Goal: Information Seeking & Learning: Learn about a topic

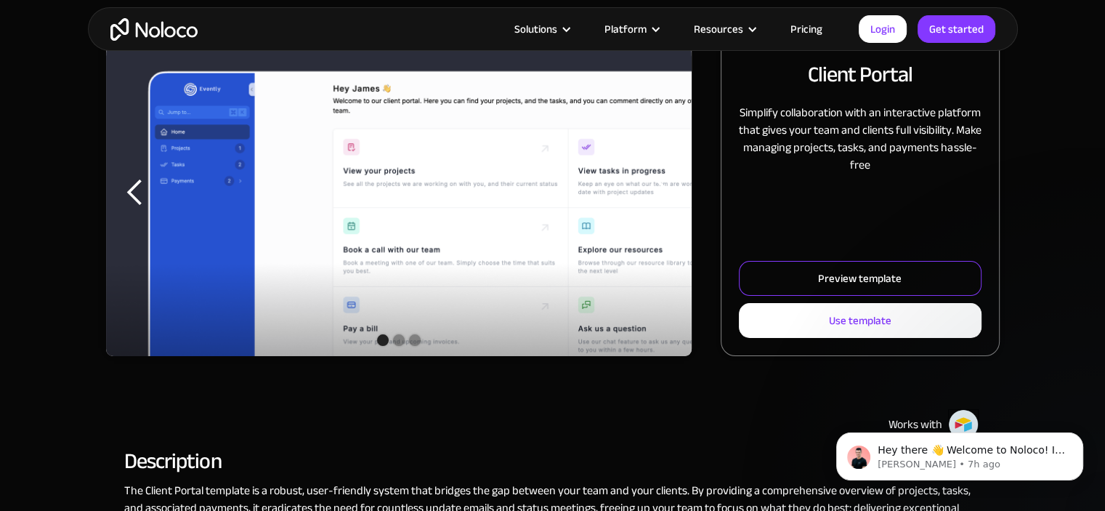
click at [832, 287] on div "Preview template" at bounding box center [860, 278] width 84 height 19
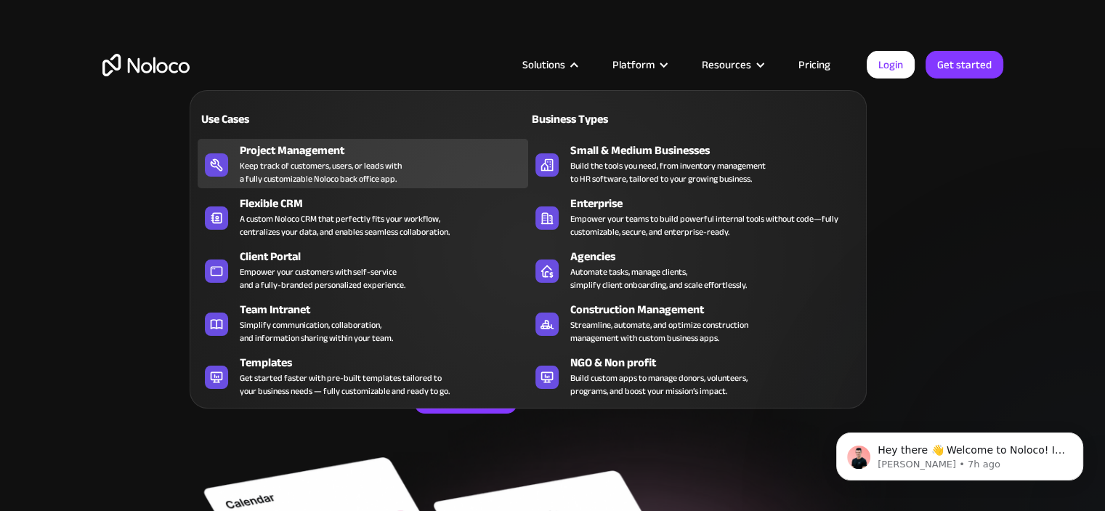
click at [292, 179] on div "Keep track of customers, users, or leads with a fully customizable Noloco back …" at bounding box center [321, 172] width 162 height 26
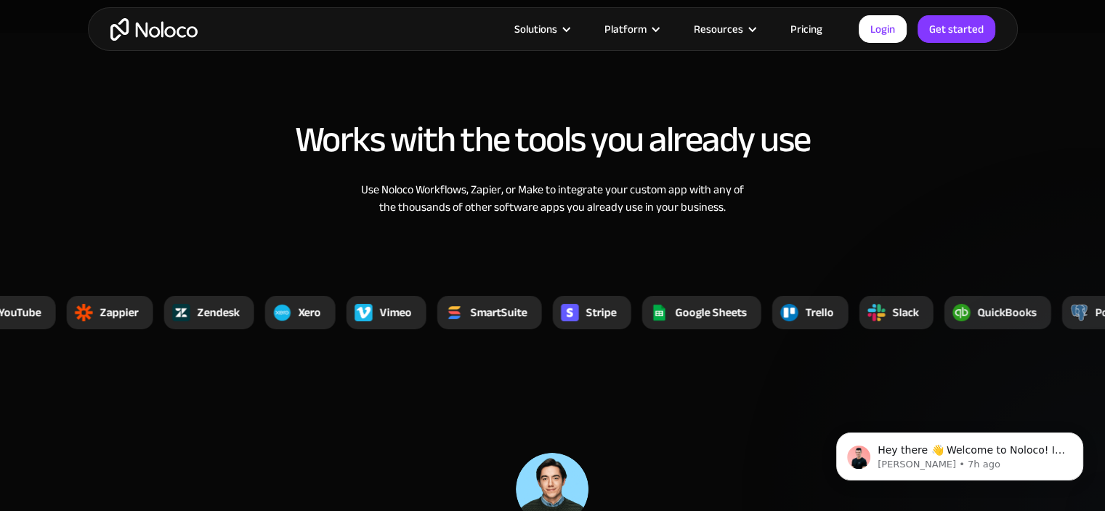
scroll to position [5229, 0]
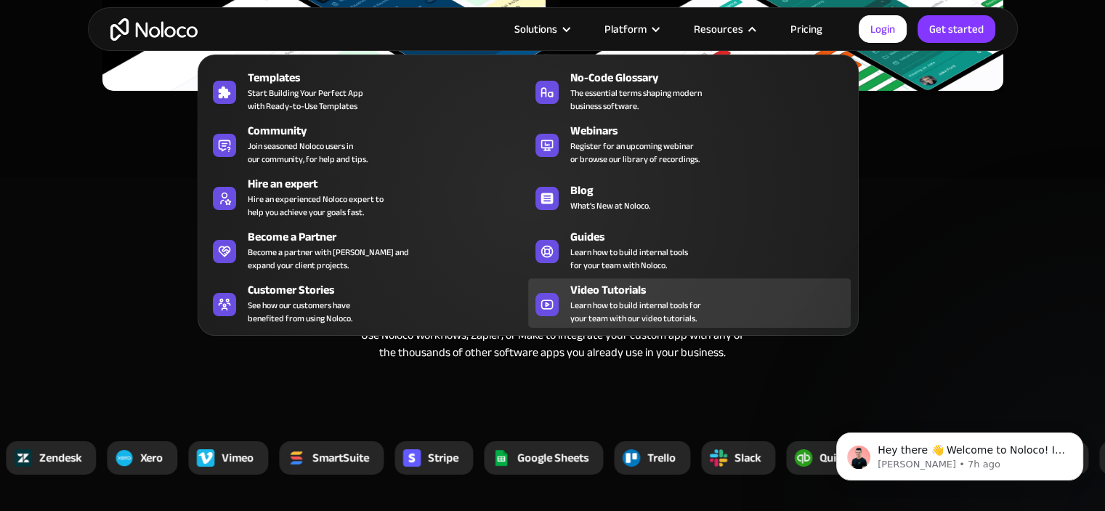
click at [643, 301] on span "Learn how to build internal tools for your team with our video tutorials." at bounding box center [635, 312] width 131 height 26
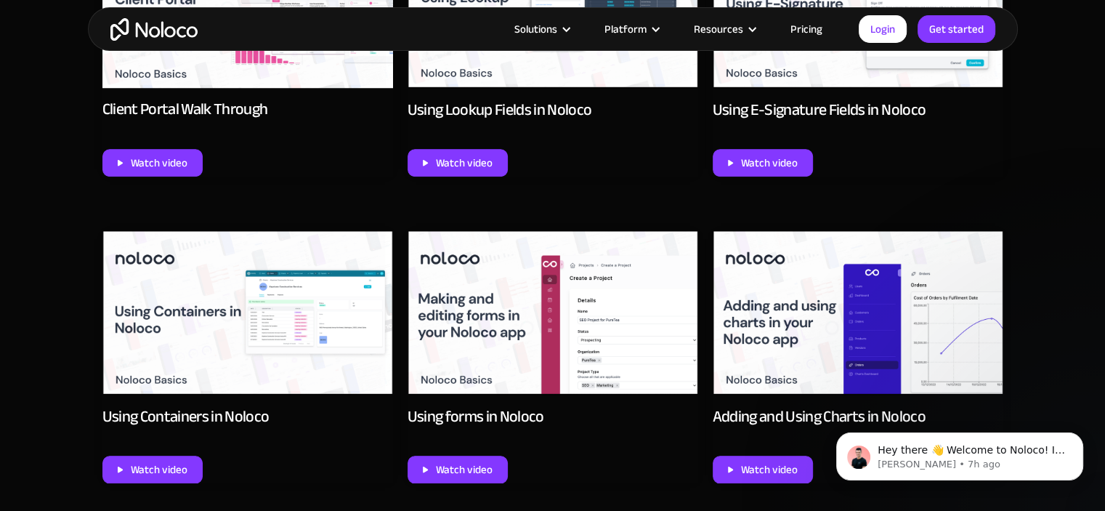
scroll to position [1235, 0]
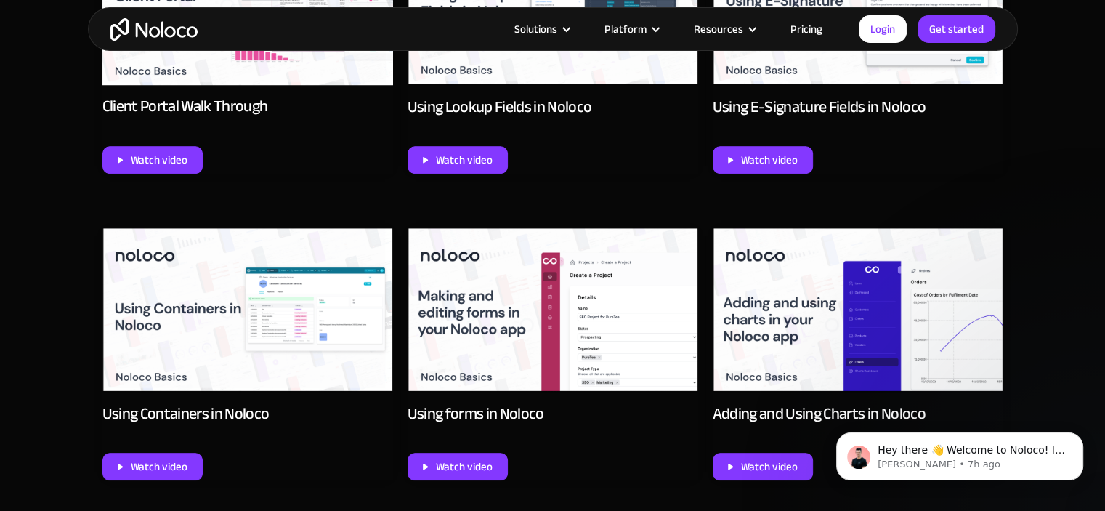
click at [865, 293] on img at bounding box center [857, 310] width 291 height 164
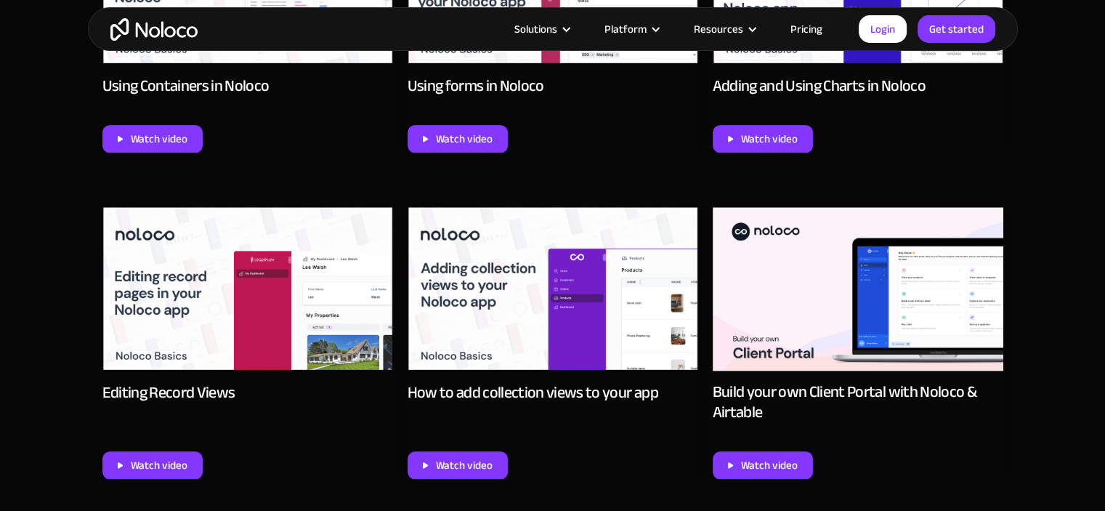
scroll to position [1235, 0]
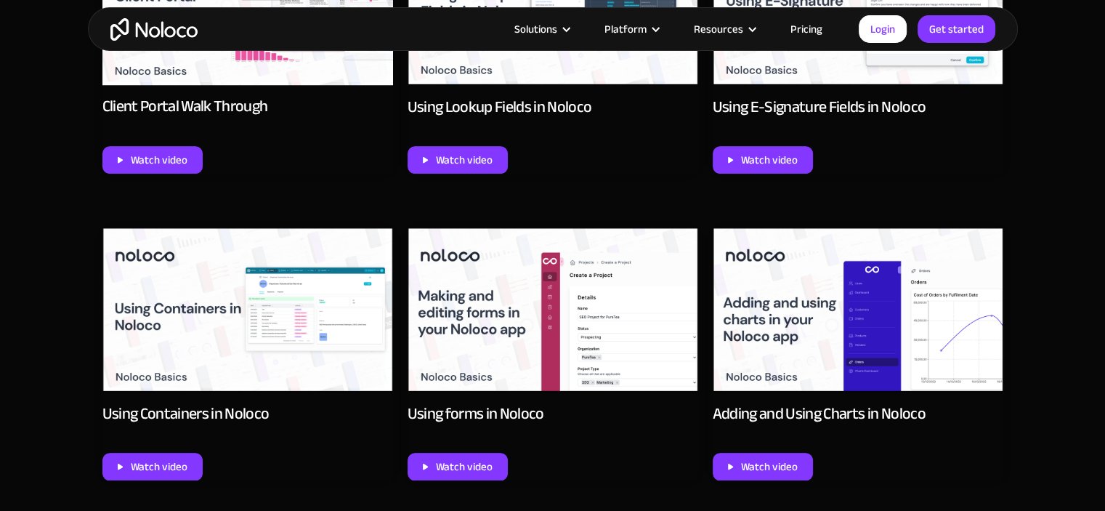
click at [304, 319] on img at bounding box center [247, 310] width 291 height 164
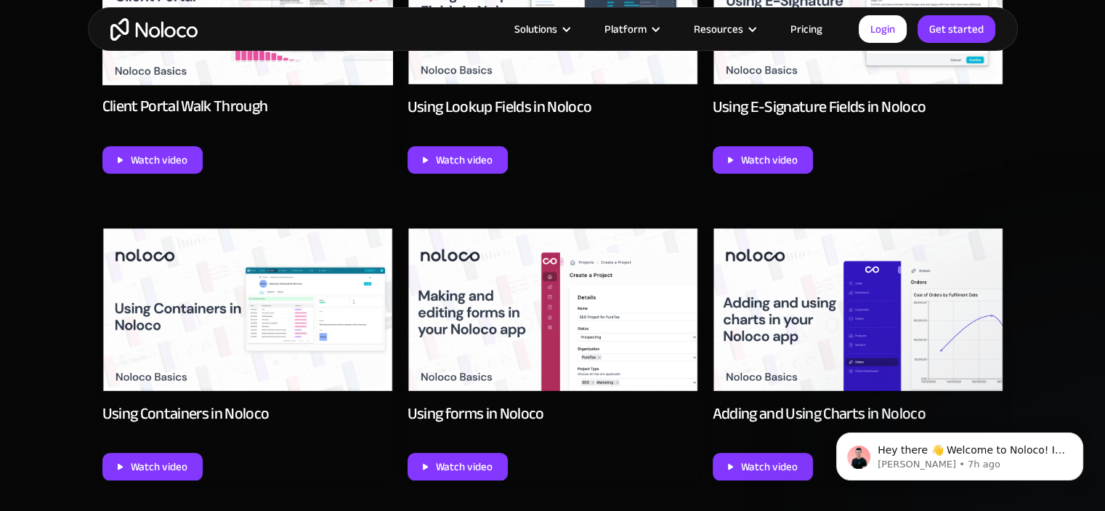
scroll to position [0, 0]
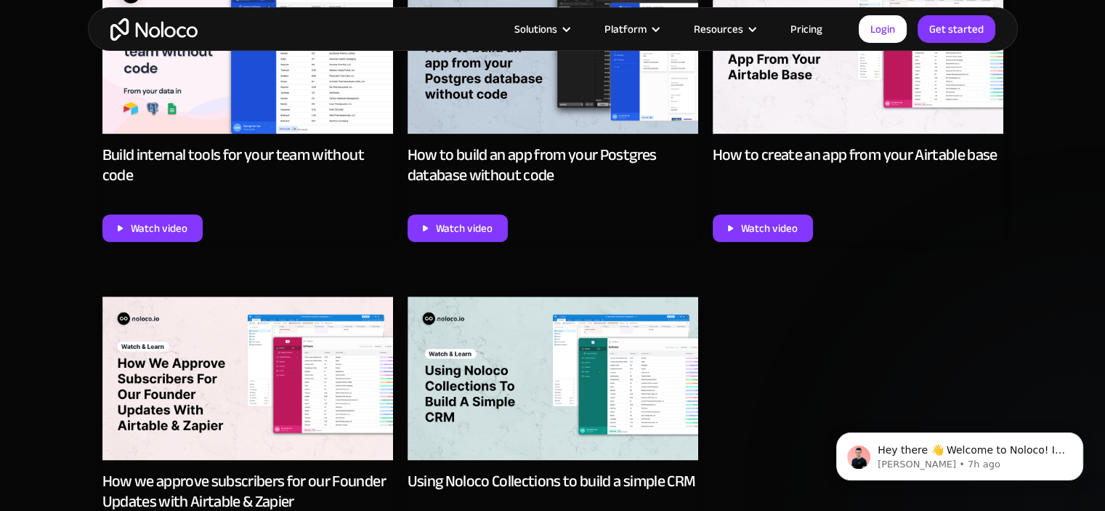
scroll to position [6136, 0]
